Goal: Transaction & Acquisition: Purchase product/service

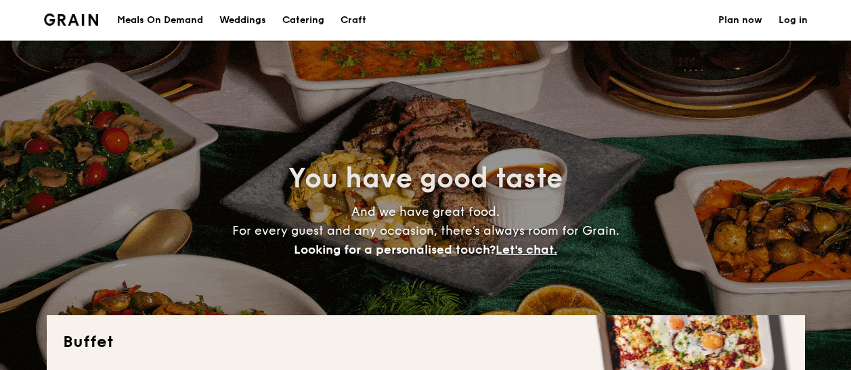
select select
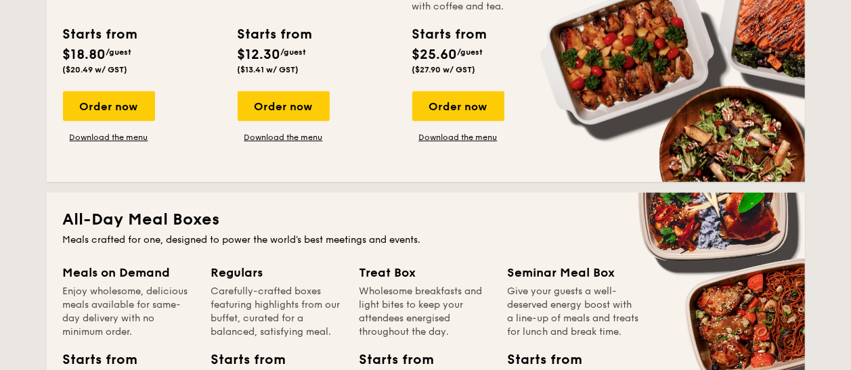
scroll to position [325, 0]
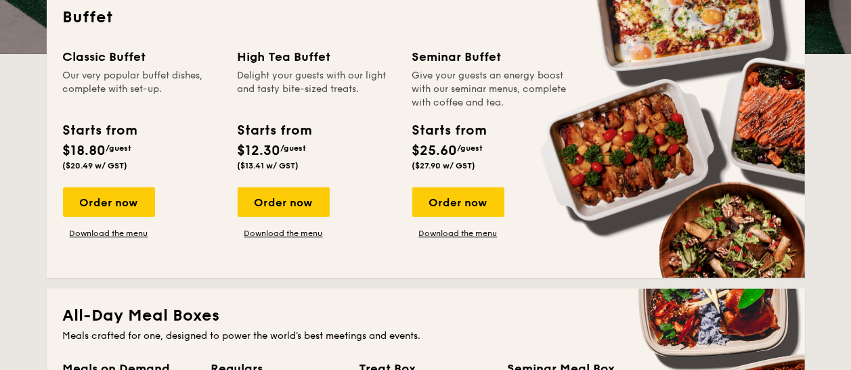
click at [112, 136] on div "Starts from" at bounding box center [100, 131] width 74 height 20
click at [103, 196] on div "Order now" at bounding box center [109, 203] width 92 height 30
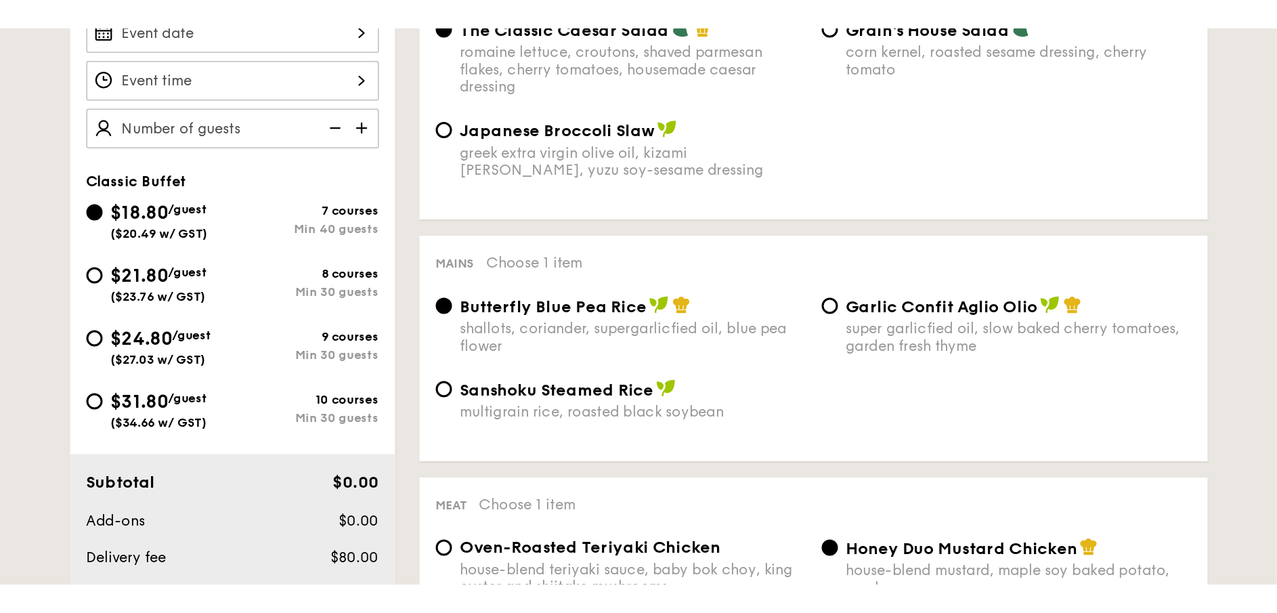
scroll to position [406, 0]
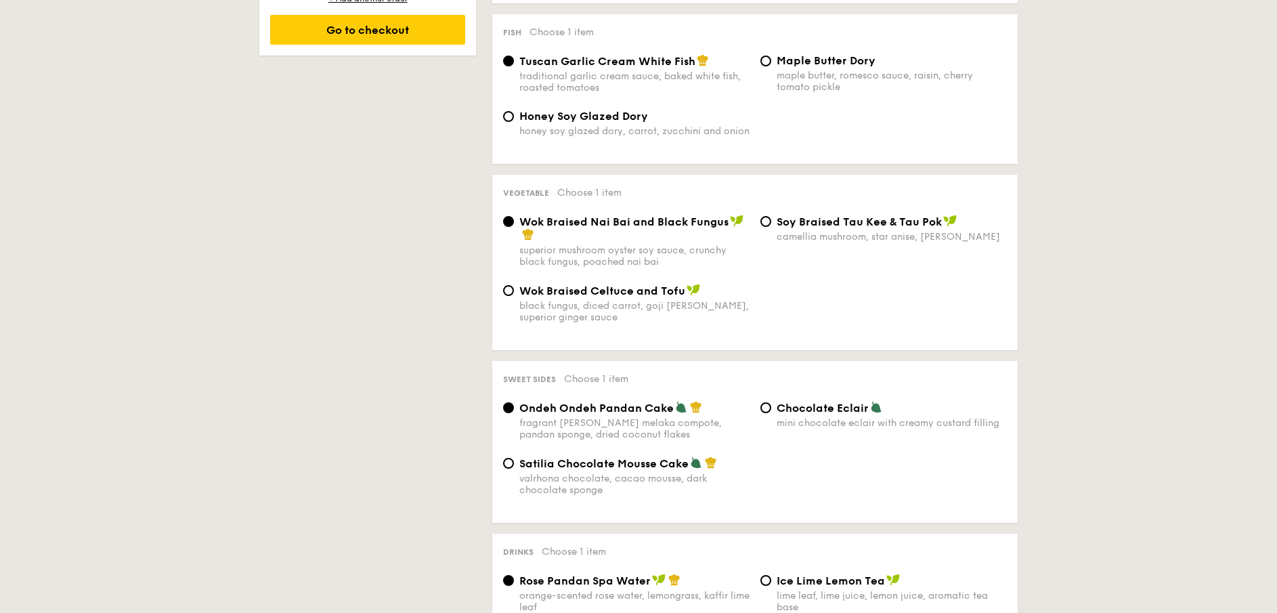
scroll to position [853, 0]
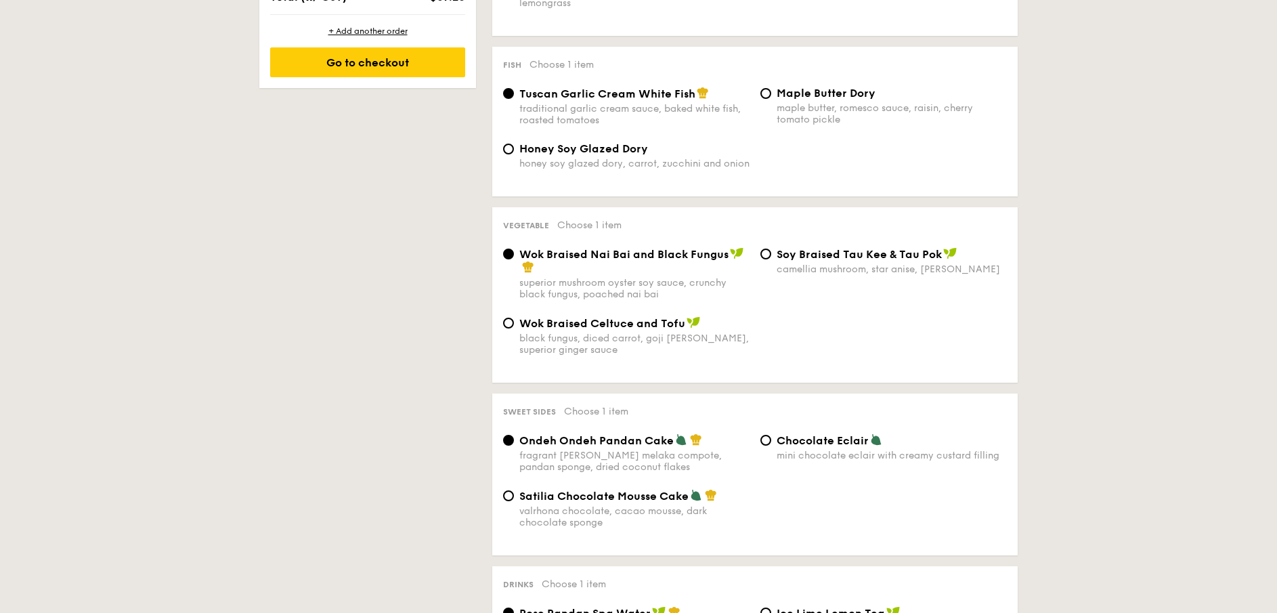
click at [802, 370] on span "Chocolate Eclair" at bounding box center [823, 440] width 92 height 13
click at [771, 370] on input "Chocolate Eclair mini chocolate eclair with creamy custard filling" at bounding box center [765, 440] width 11 height 11
radio input "true"
click at [851, 370] on div "Satilia Chocolate Mousse Cake valrhona chocolate, cacao mousse, dark chocolate …" at bounding box center [755, 517] width 515 height 56
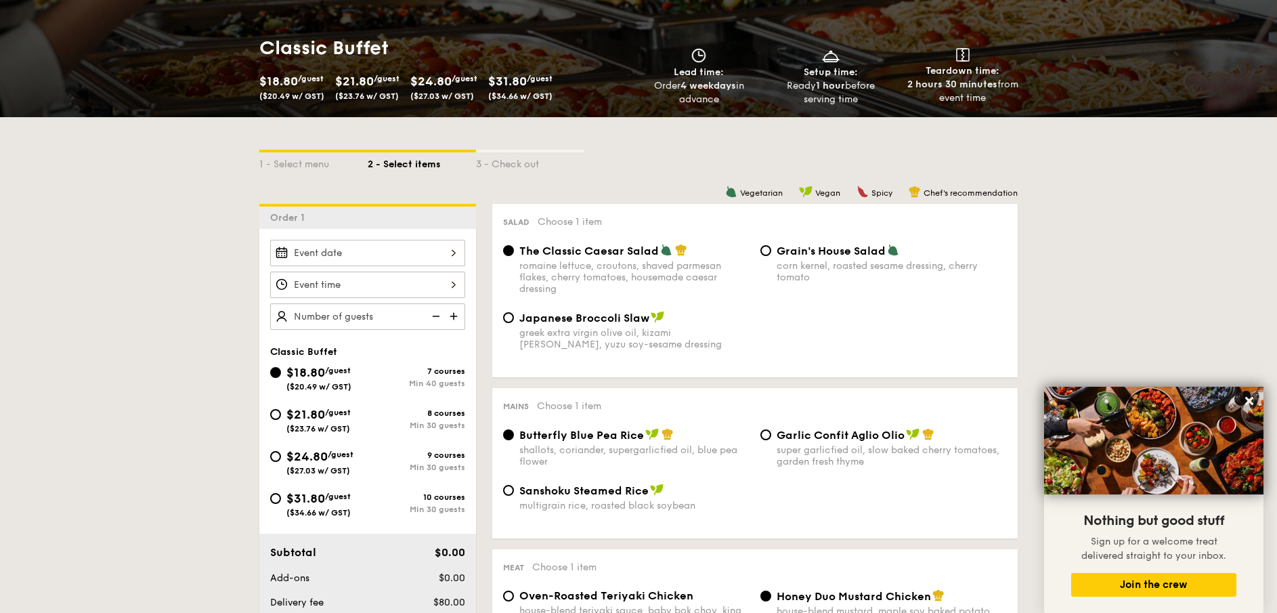
scroll to position [244, 0]
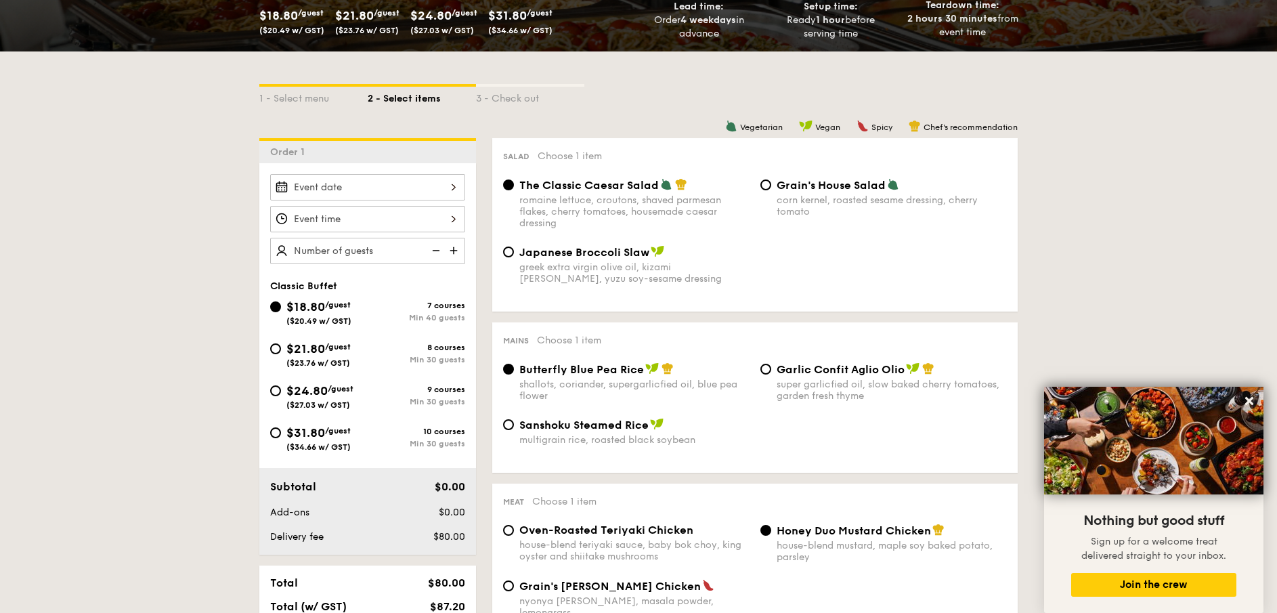
click at [351, 349] on div "$21.80 /guest ($23.76 w/ GST)" at bounding box center [318, 353] width 64 height 28
click at [281, 349] on input "$21.80 /guest ($23.76 w/ GST) 8 courses Min 30 guests" at bounding box center [275, 348] width 11 height 11
radio input "true"
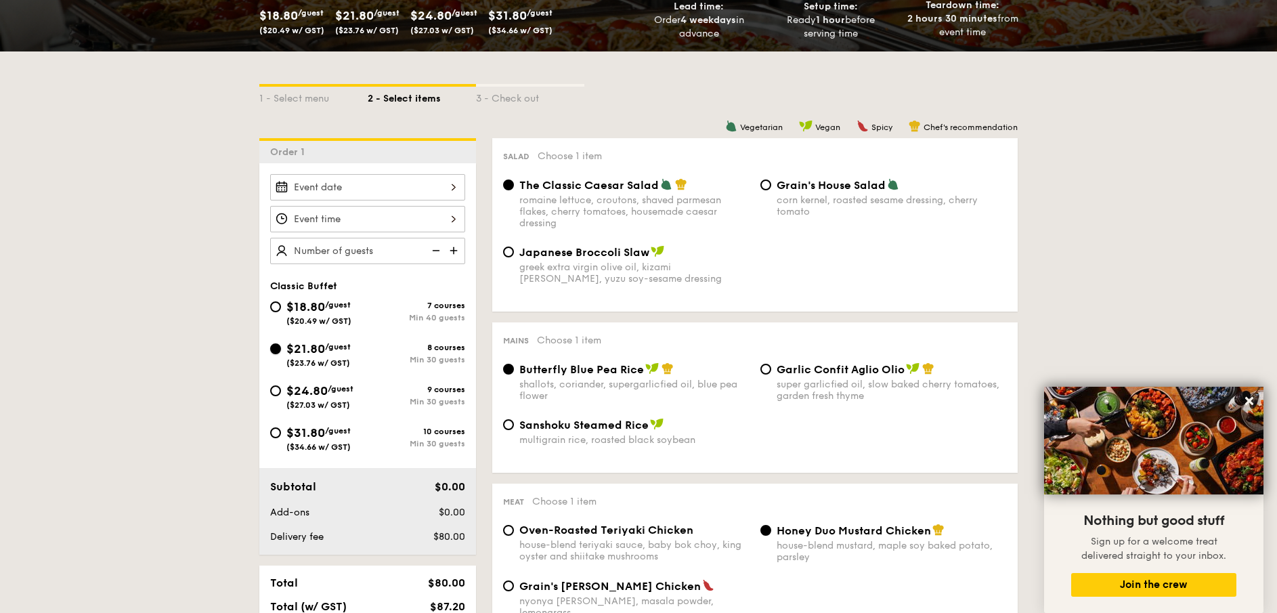
radio input "true"
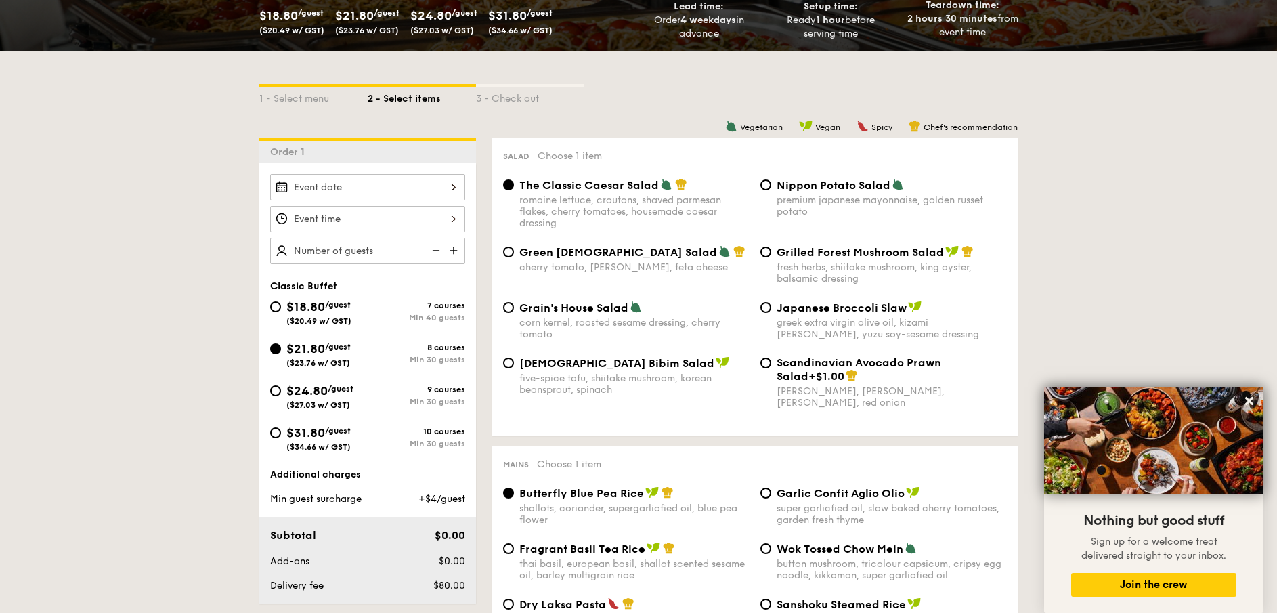
click at [592, 88] on div "1 - Select menu 2 - Select items 3 - Check out" at bounding box center [638, 95] width 758 height 22
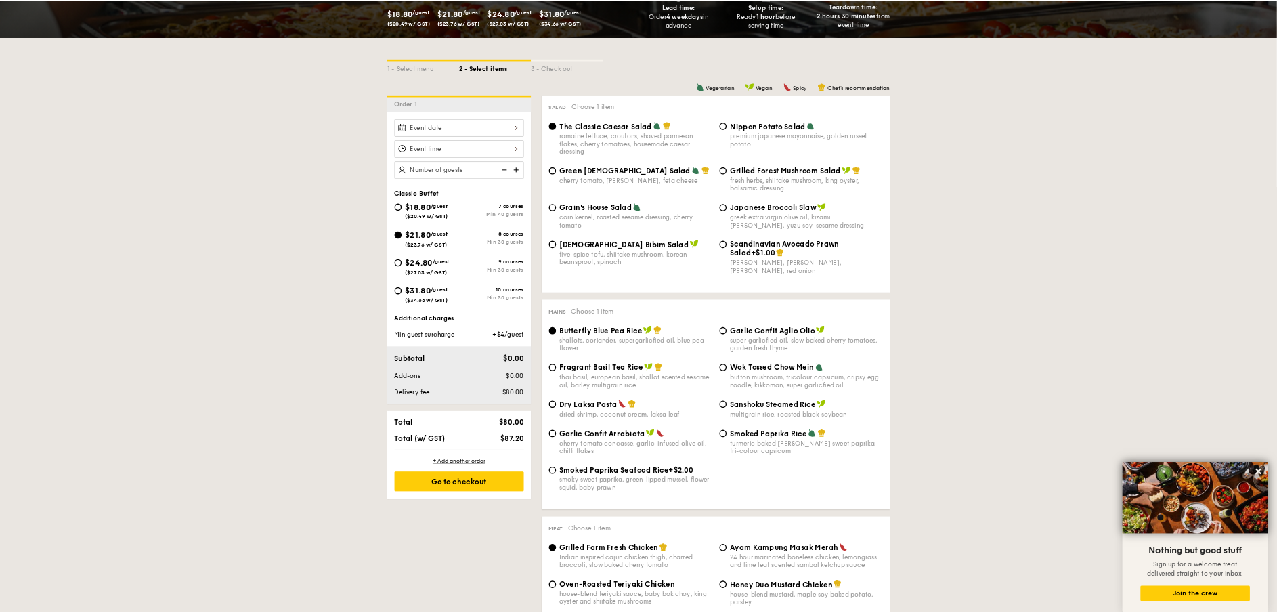
scroll to position [240, 0]
